Goal: Communication & Community: Answer question/provide support

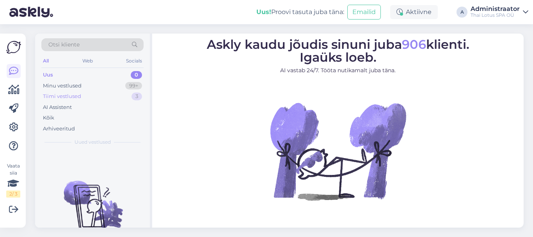
click at [69, 96] on div "Tiimi vestlused" at bounding box center [62, 96] width 38 height 8
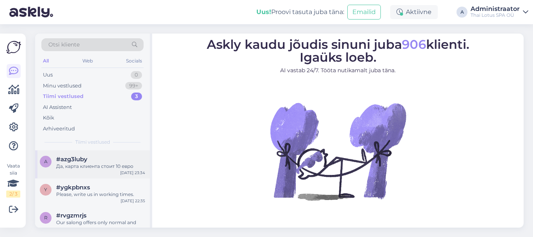
click at [76, 166] on div "Да, карта клиента стоит 10 евро" at bounding box center [100, 166] width 89 height 7
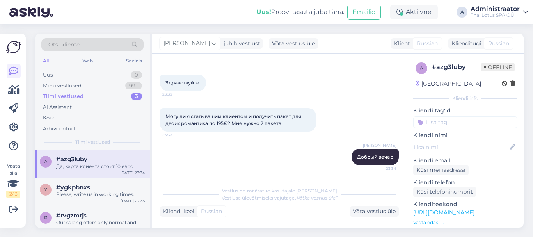
scroll to position [60, 0]
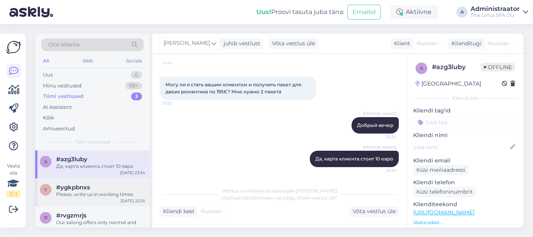
click at [72, 193] on div "Please, write us in working times." at bounding box center [100, 194] width 89 height 7
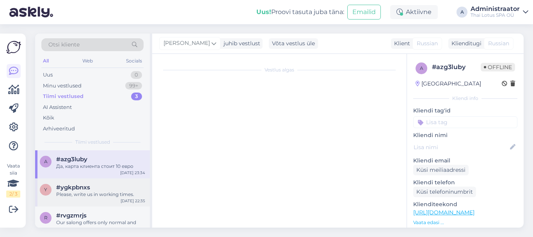
scroll to position [59, 0]
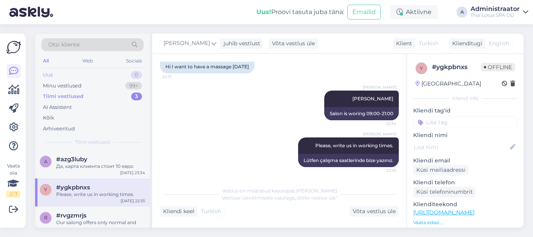
click at [49, 73] on div "Uus" at bounding box center [48, 75] width 10 height 8
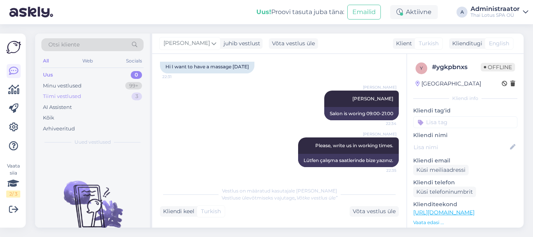
click at [65, 97] on div "Tiimi vestlused" at bounding box center [62, 96] width 38 height 8
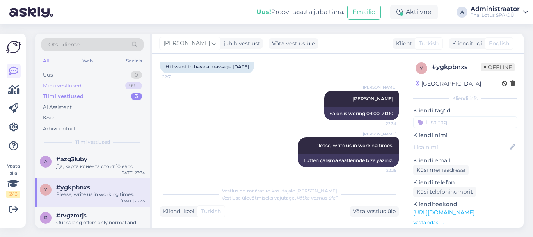
click at [66, 83] on div "Minu vestlused" at bounding box center [62, 86] width 39 height 8
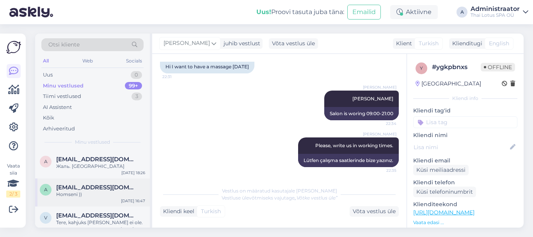
click at [71, 190] on span "[EMAIL_ADDRESS][DOMAIN_NAME]" at bounding box center [96, 187] width 81 height 7
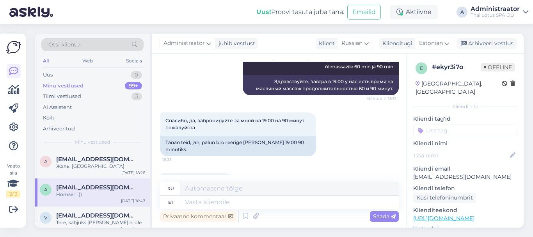
scroll to position [117, 0]
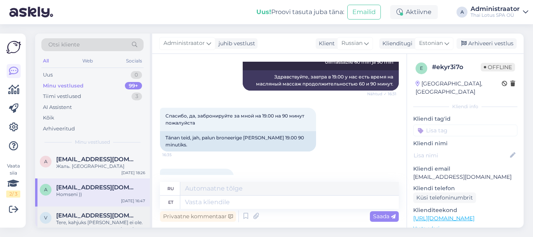
click at [71, 213] on span "[EMAIL_ADDRESS][DOMAIN_NAME]" at bounding box center [96, 215] width 81 height 7
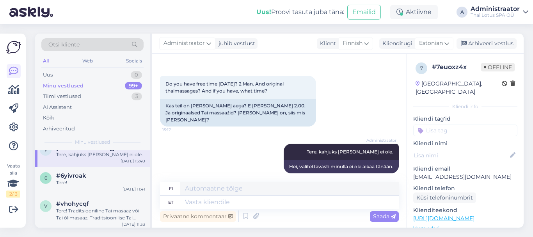
scroll to position [78, 0]
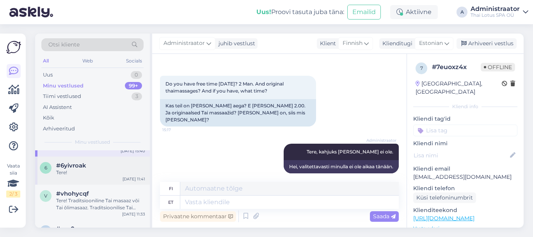
click at [124, 178] on div "[DATE] 11:41" at bounding box center [133, 179] width 23 height 6
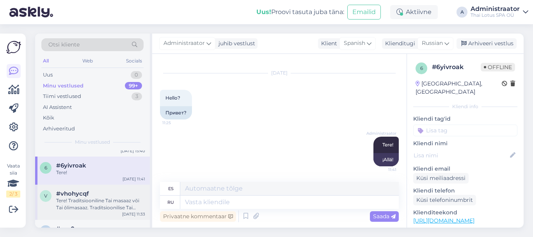
click at [111, 205] on div "Tere! Traditsiooniline Tai masaaz või Tai õlimasaaz. Traditsioonilise Tai massa…" at bounding box center [100, 204] width 89 height 14
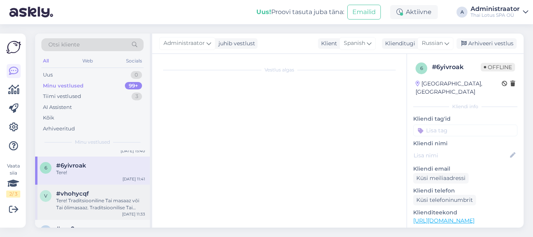
scroll to position [94, 0]
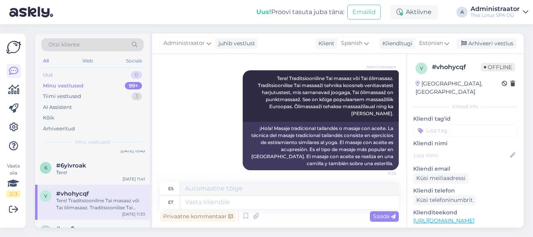
click at [45, 74] on div "Uus" at bounding box center [48, 75] width 10 height 8
